Goal: Task Accomplishment & Management: Manage account settings

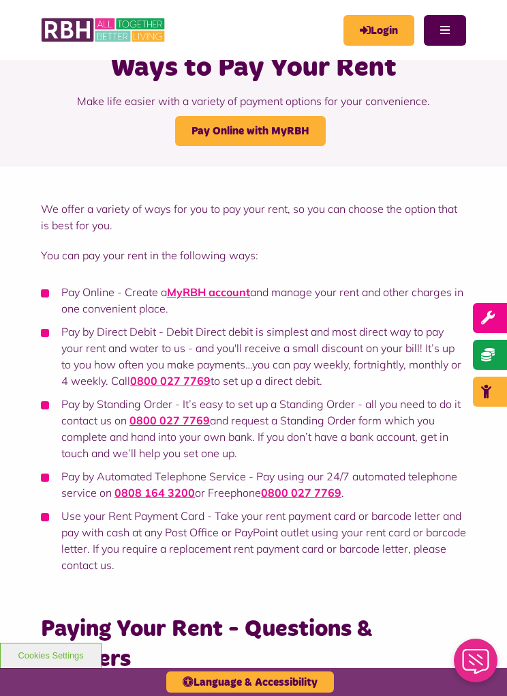
click at [311, 134] on link "Pay Online with MyRBH" at bounding box center [250, 131] width 151 height 30
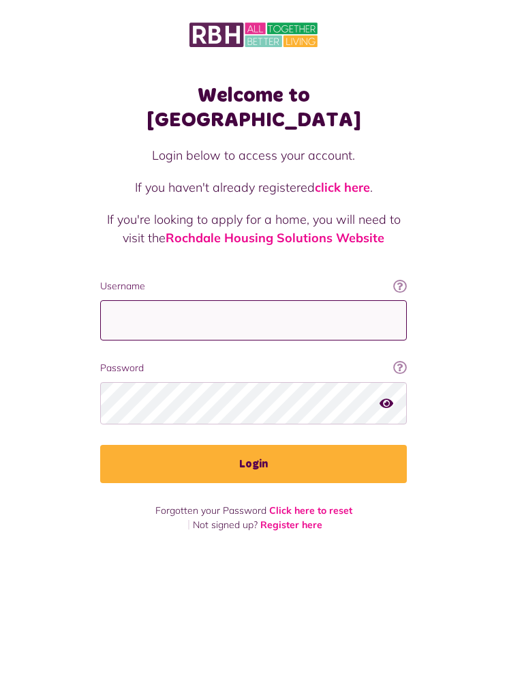
type input "**********"
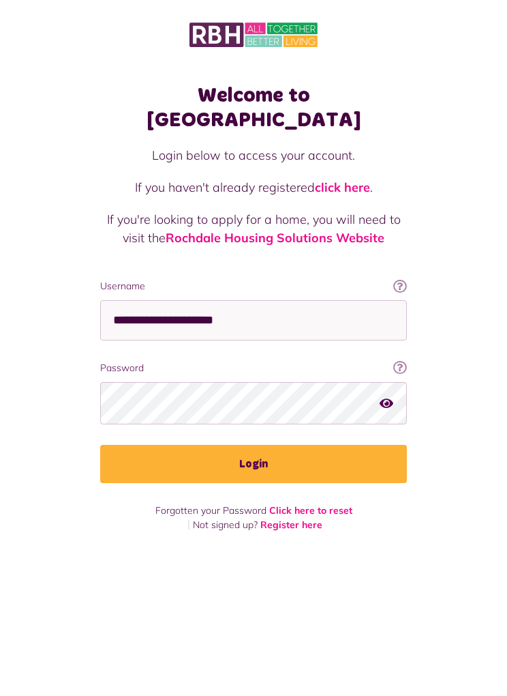
click at [254, 445] on button "Login" at bounding box center [253, 464] width 307 height 38
click at [379, 445] on button "Login" at bounding box center [253, 464] width 307 height 38
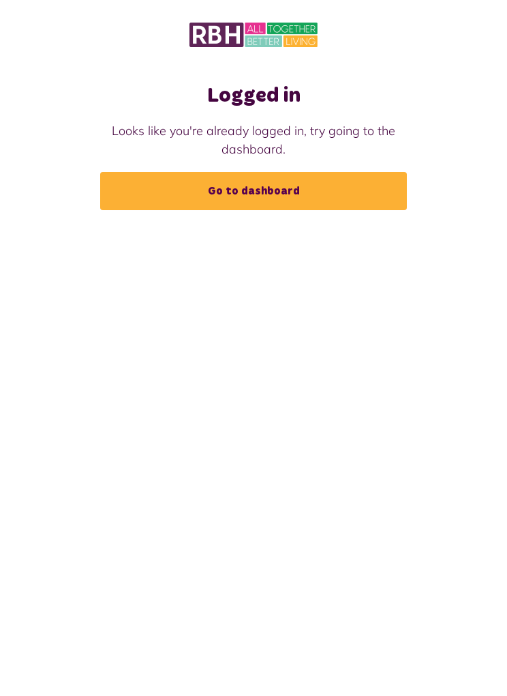
click at [381, 191] on link "Go to dashboard" at bounding box center [253, 191] width 307 height 38
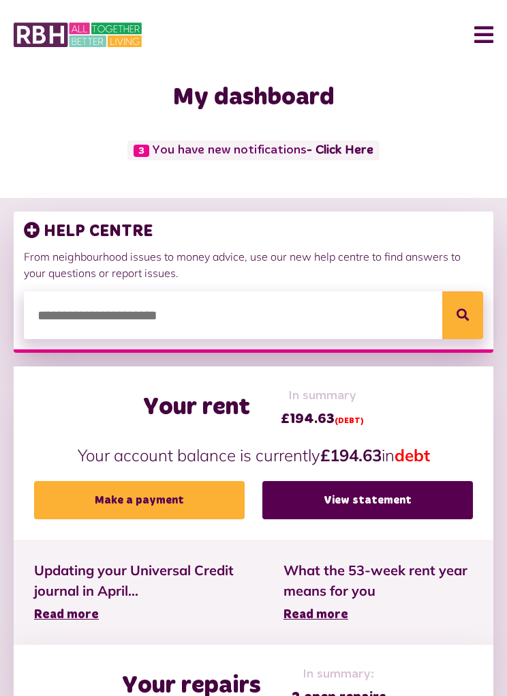
click at [481, 39] on button "Menu" at bounding box center [478, 35] width 29 height 42
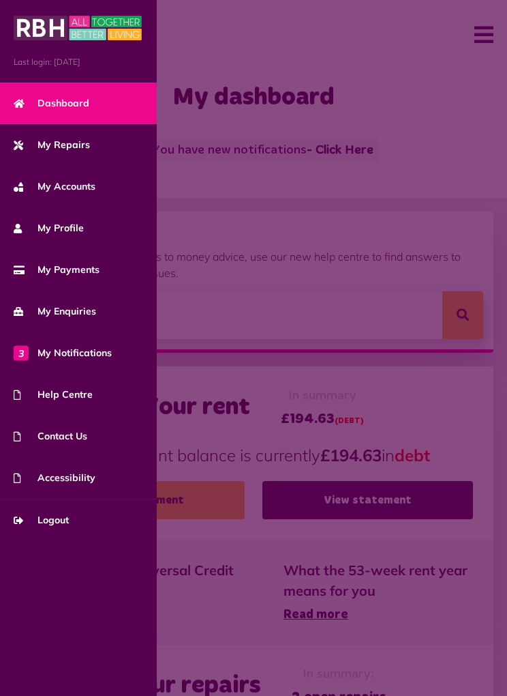
click at [91, 230] on link "My Profile" at bounding box center [78, 228] width 157 height 42
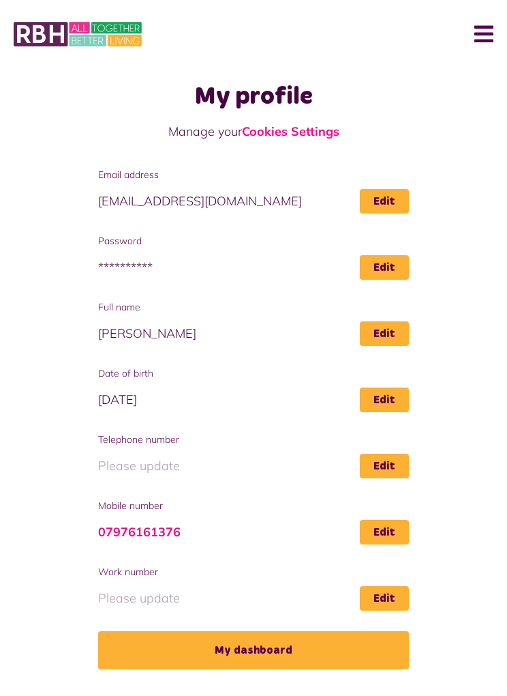
click at [481, 34] on button "Menu" at bounding box center [478, 35] width 29 height 42
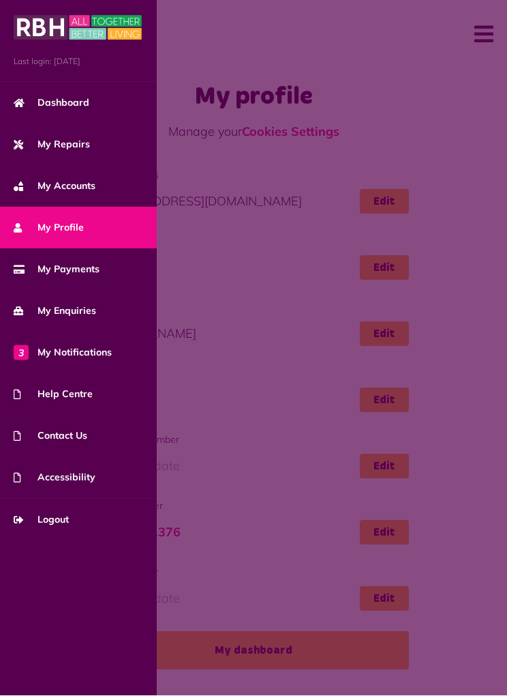
click at [101, 183] on link "My Accounts" at bounding box center [78, 187] width 157 height 42
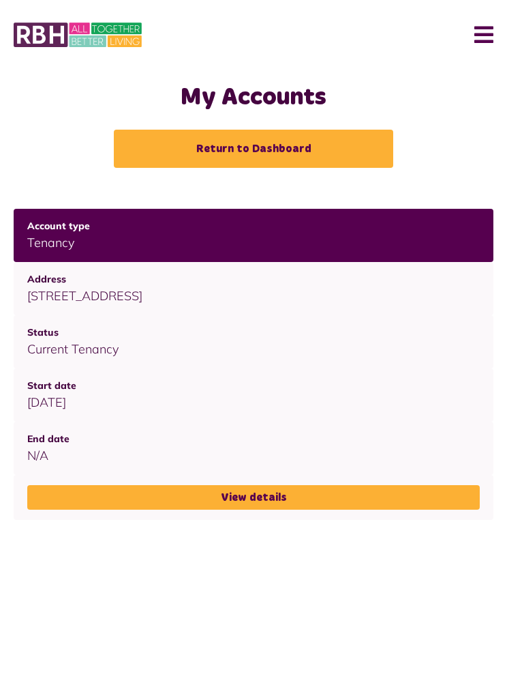
click at [491, 31] on button "Menu" at bounding box center [478, 35] width 29 height 42
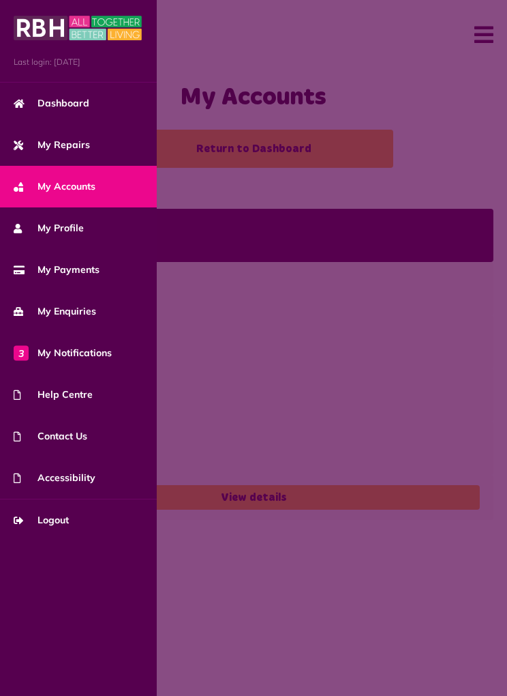
click at [97, 233] on link "My Profile" at bounding box center [78, 228] width 157 height 42
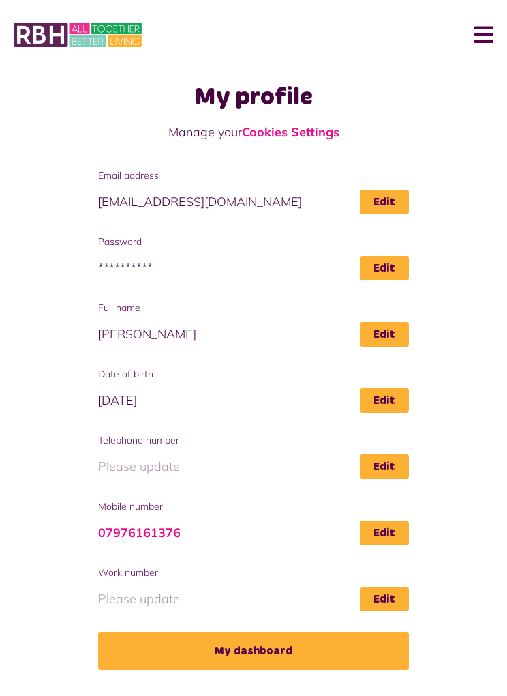
scroll to position [1, 0]
